Goal: Task Accomplishment & Management: Manage account settings

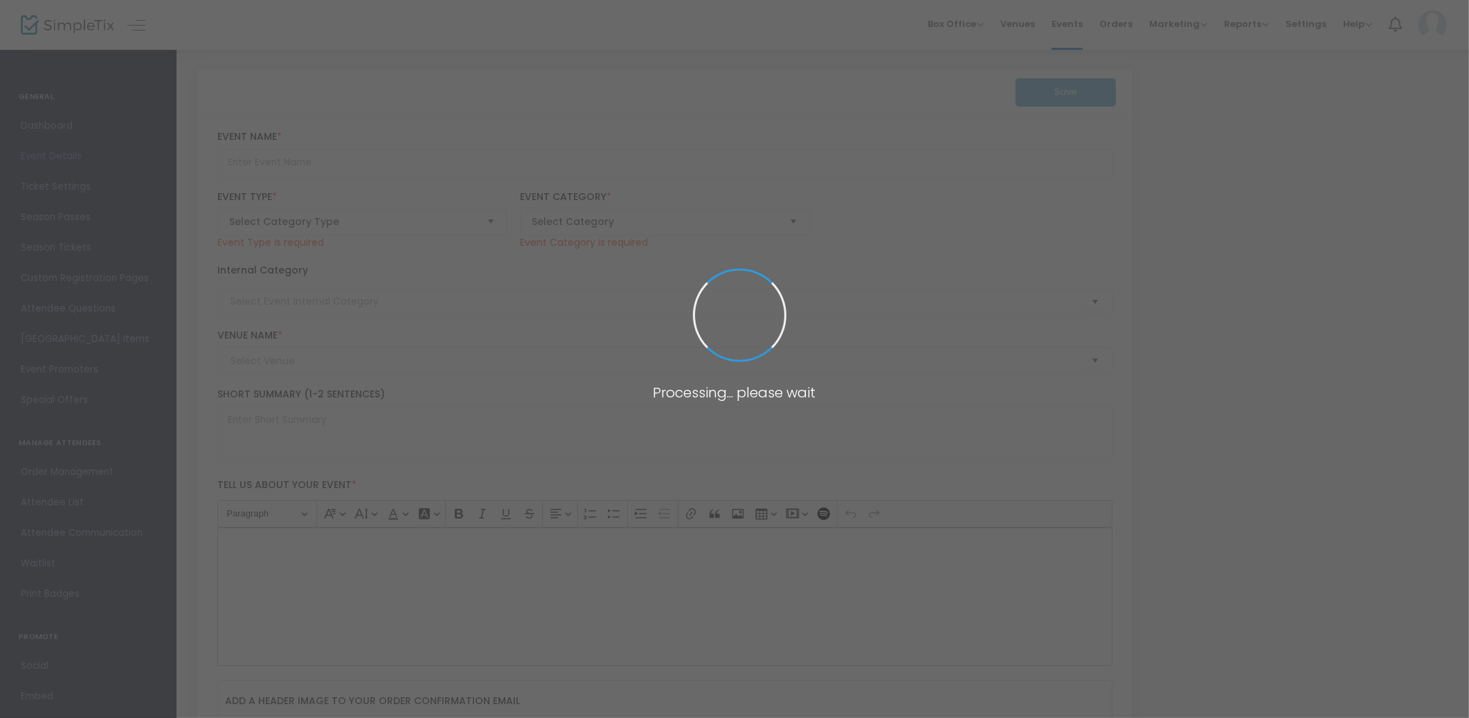
type input "The Midnight Clear Christmas Tour Featuring [PERSON_NAME] and [PERSON_NAME]"
type textarea "Join us for an unforgettable night of music and worship at the [DEMOGRAPHIC_DAT…"
type input "Buy Tickets"
type input "[DEMOGRAPHIC_DATA]"
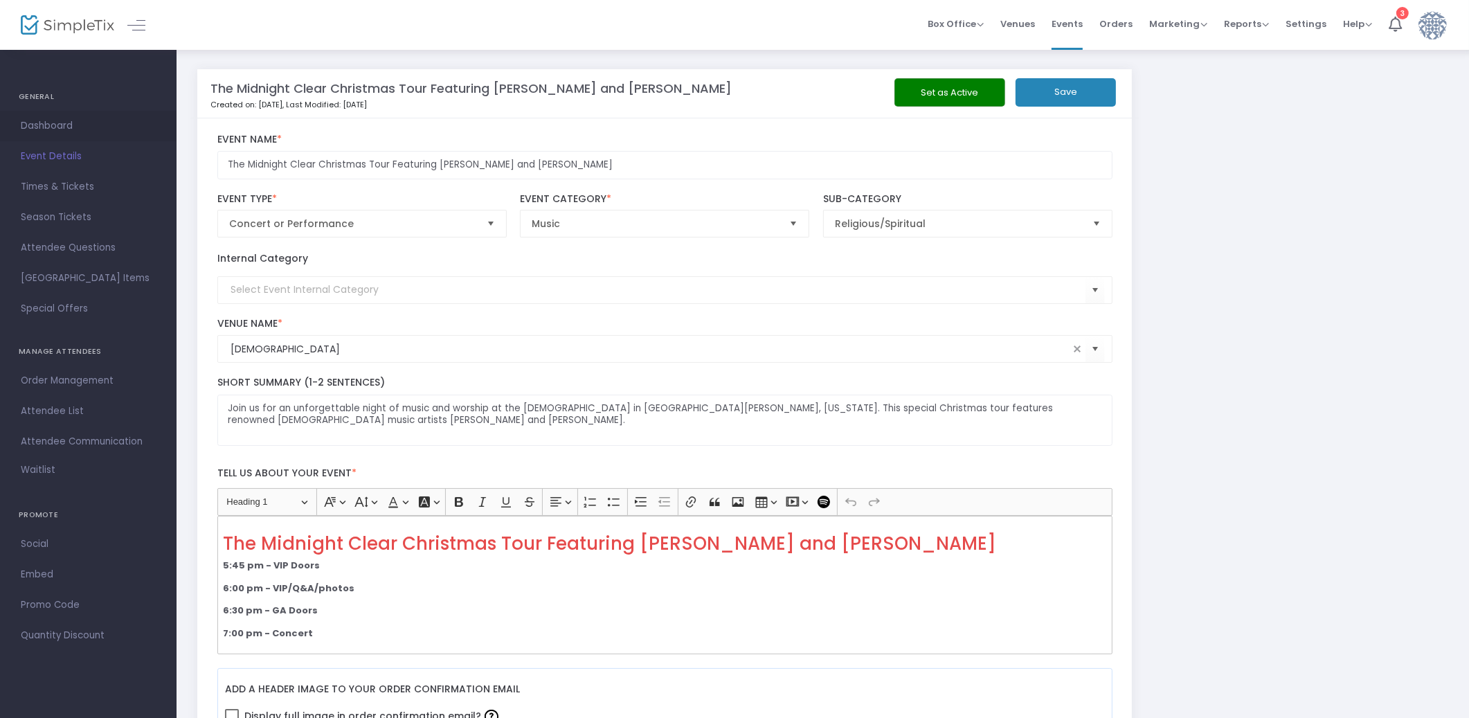
click at [54, 120] on span "Dashboard" at bounding box center [88, 126] width 135 height 18
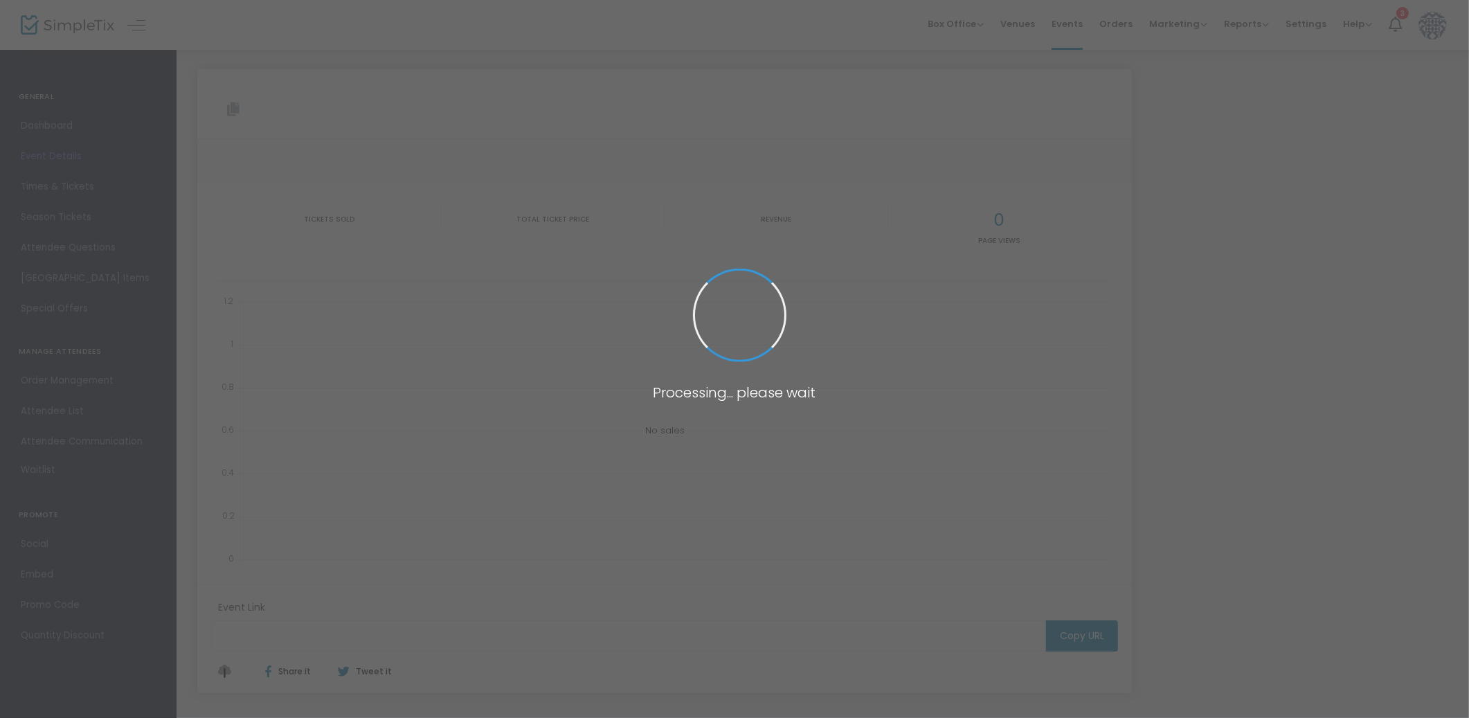
type input "[URL][DOMAIN_NAME]"
click at [55, 28] on span at bounding box center [734, 359] width 1469 height 718
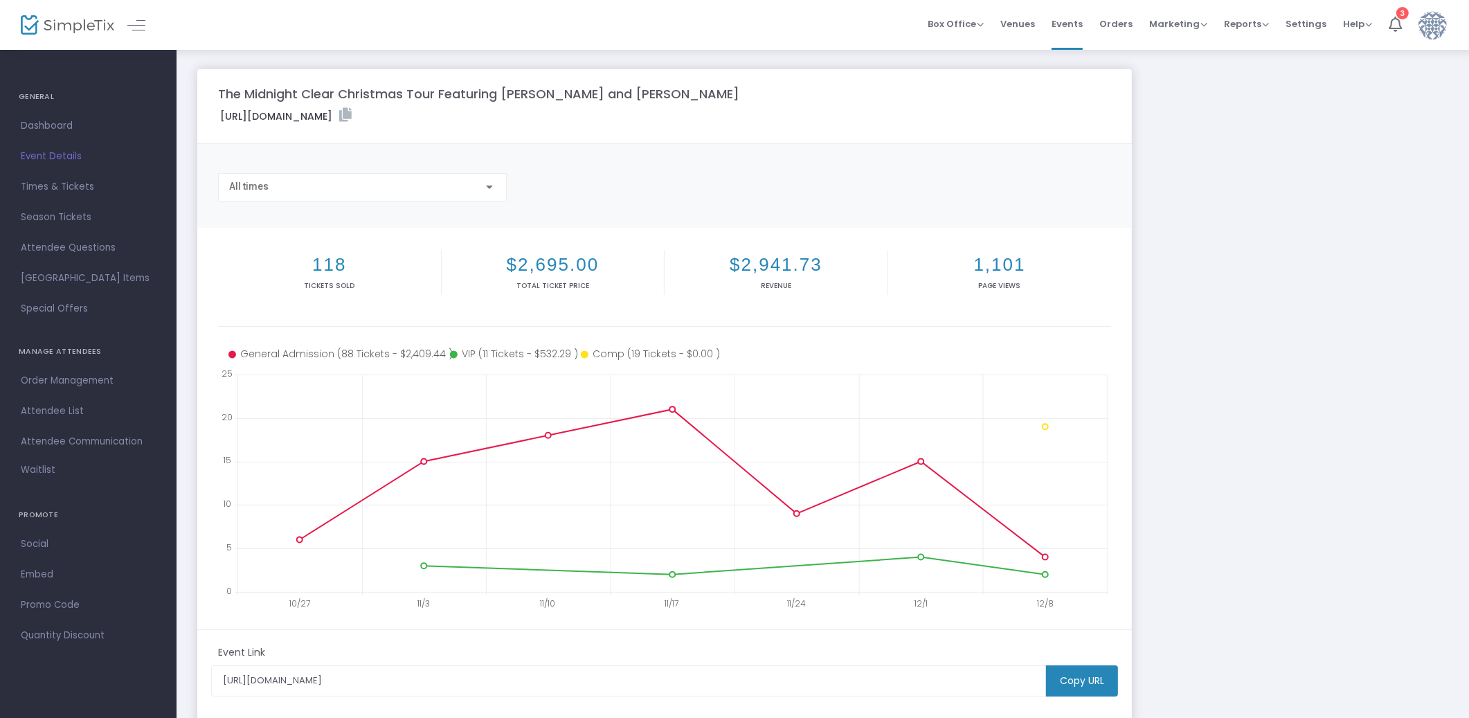
click at [55, 28] on img at bounding box center [67, 25] width 93 height 20
